Goal: Task Accomplishment & Management: Complete application form

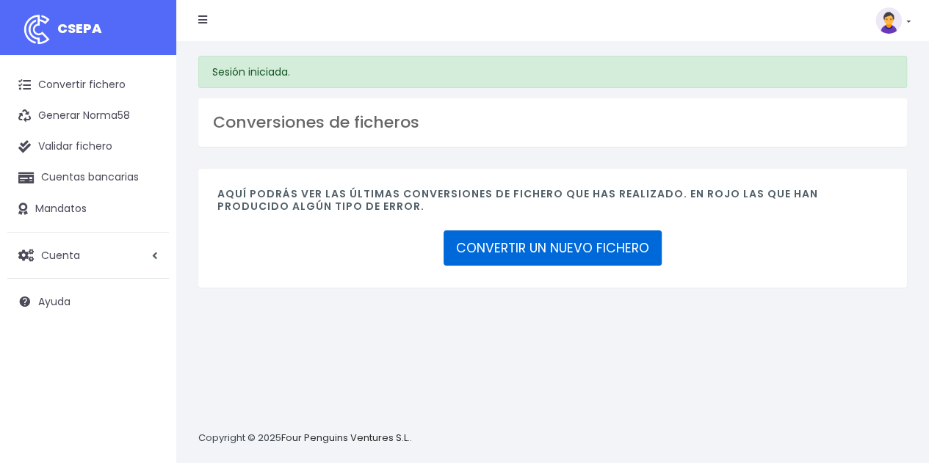
click at [523, 243] on link "CONVERTIR UN NUEVO FICHERO" at bounding box center [552, 248] width 218 height 35
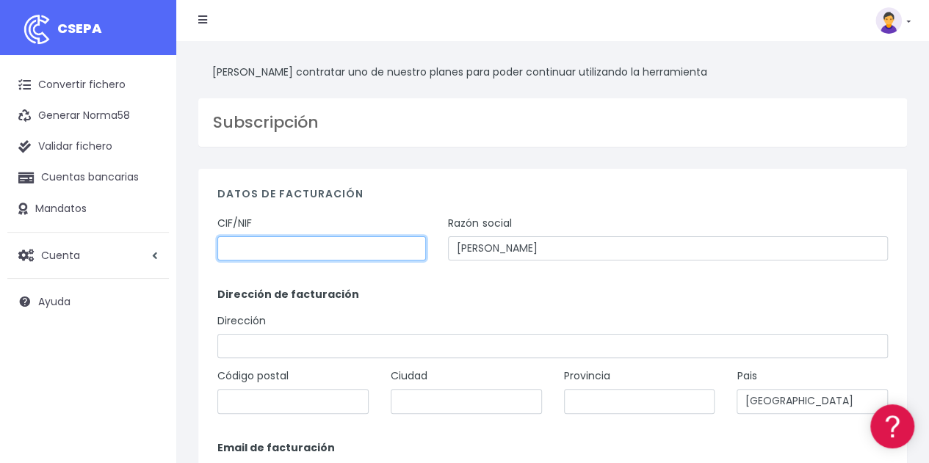
click at [363, 252] on input "text" at bounding box center [321, 248] width 208 height 25
type input "16591115L"
click at [443, 284] on form "CIF/NIF 16591115L Razón social Mikel Sadaba Champetier Dirección de facturación…" at bounding box center [552, 389] width 670 height 346
click at [75, 84] on link "Convertir fichero" at bounding box center [87, 85] width 161 height 31
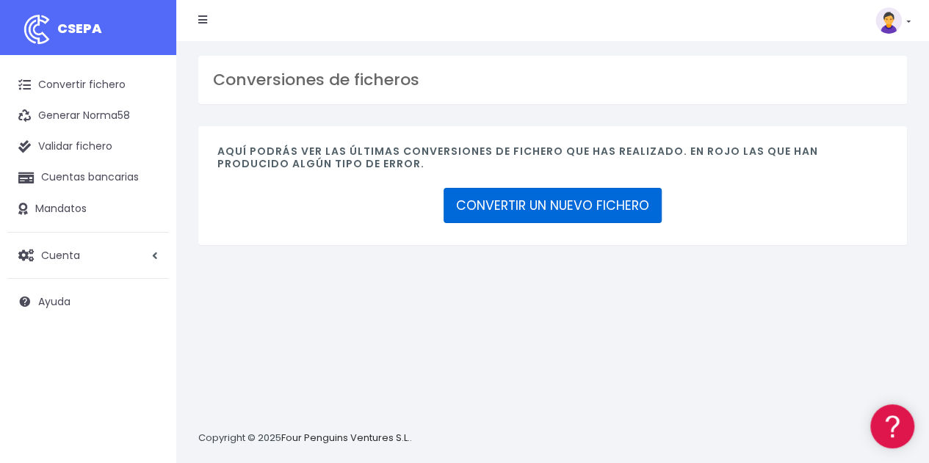
click at [482, 196] on link "CONVERTIR UN NUEVO FICHERO" at bounding box center [552, 205] width 218 height 35
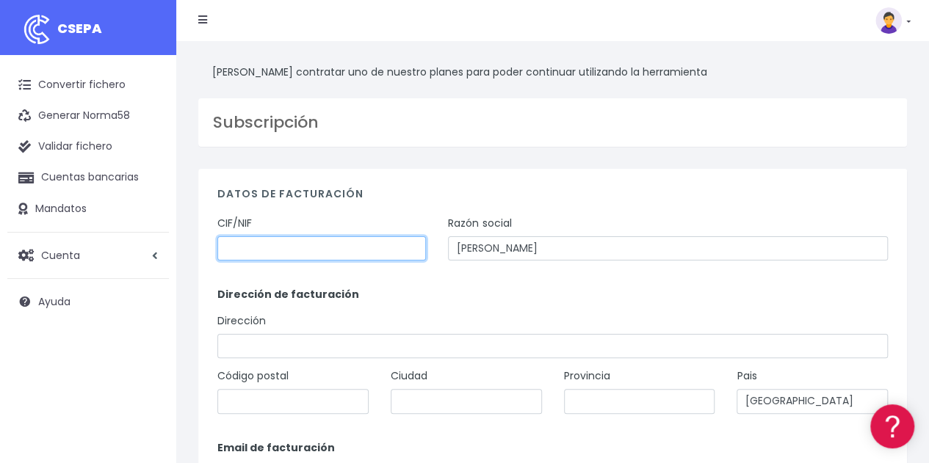
click at [333, 252] on input "text" at bounding box center [321, 248] width 208 height 25
type input "16591115L"
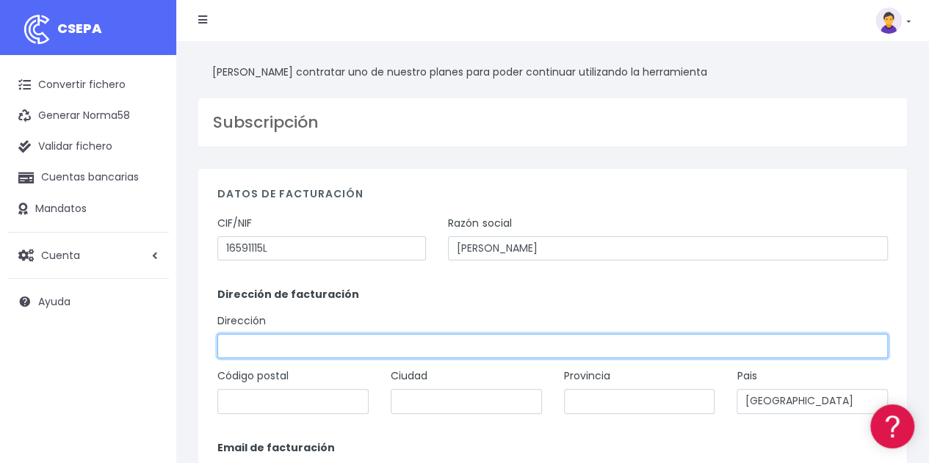
click at [310, 346] on input "text" at bounding box center [552, 346] width 670 height 25
type input "c/ [PERSON_NAME] 4"
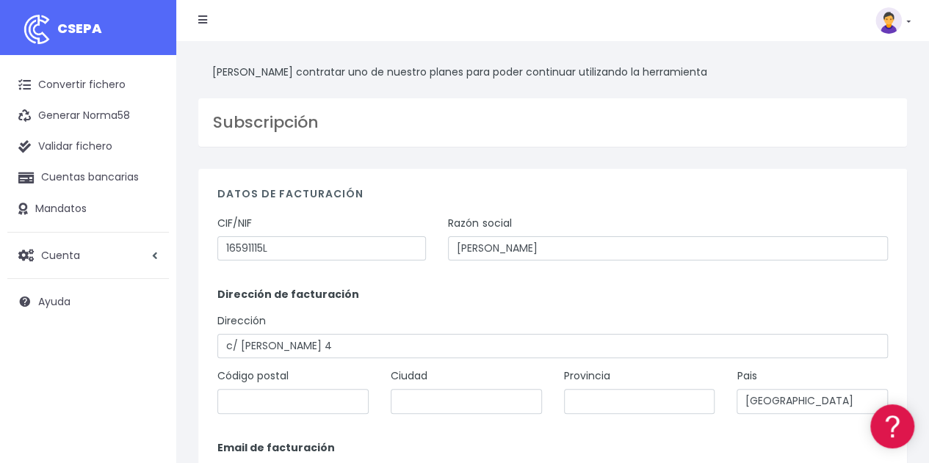
type input "26004"
type input "Logroño"
type input "La Rioja"
click at [378, 285] on form "CIF/NIF 16591115L Razón social Mikel Sadaba Champetier Dirección de facturación…" at bounding box center [552, 389] width 670 height 346
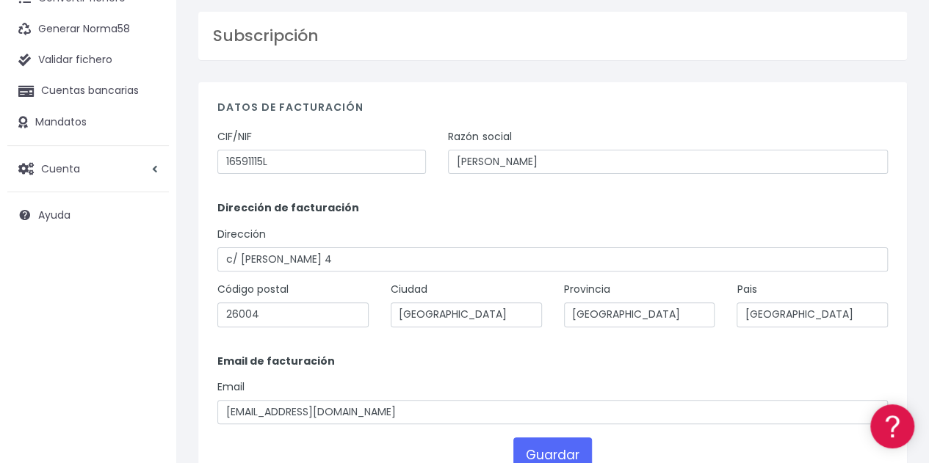
scroll to position [88, 0]
click at [532, 450] on button "Guardar" at bounding box center [552, 453] width 79 height 35
